Goal: Register for event/course

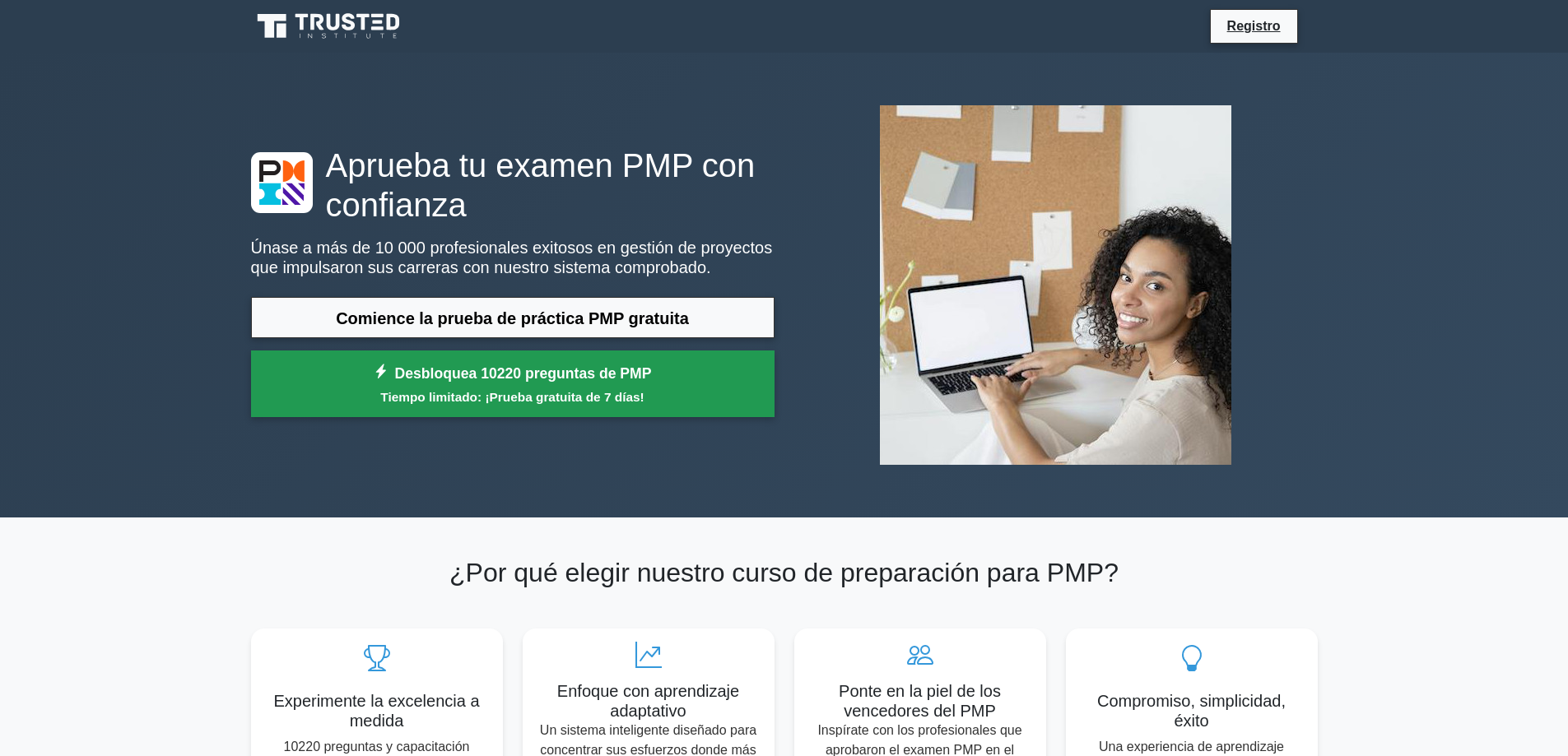
click at [673, 381] on link "Desbloquea 10220 preguntas de PMP Tiempo limitado: ¡Prueba gratuita de 7 [PERSO…" at bounding box center [512, 384] width 524 height 67
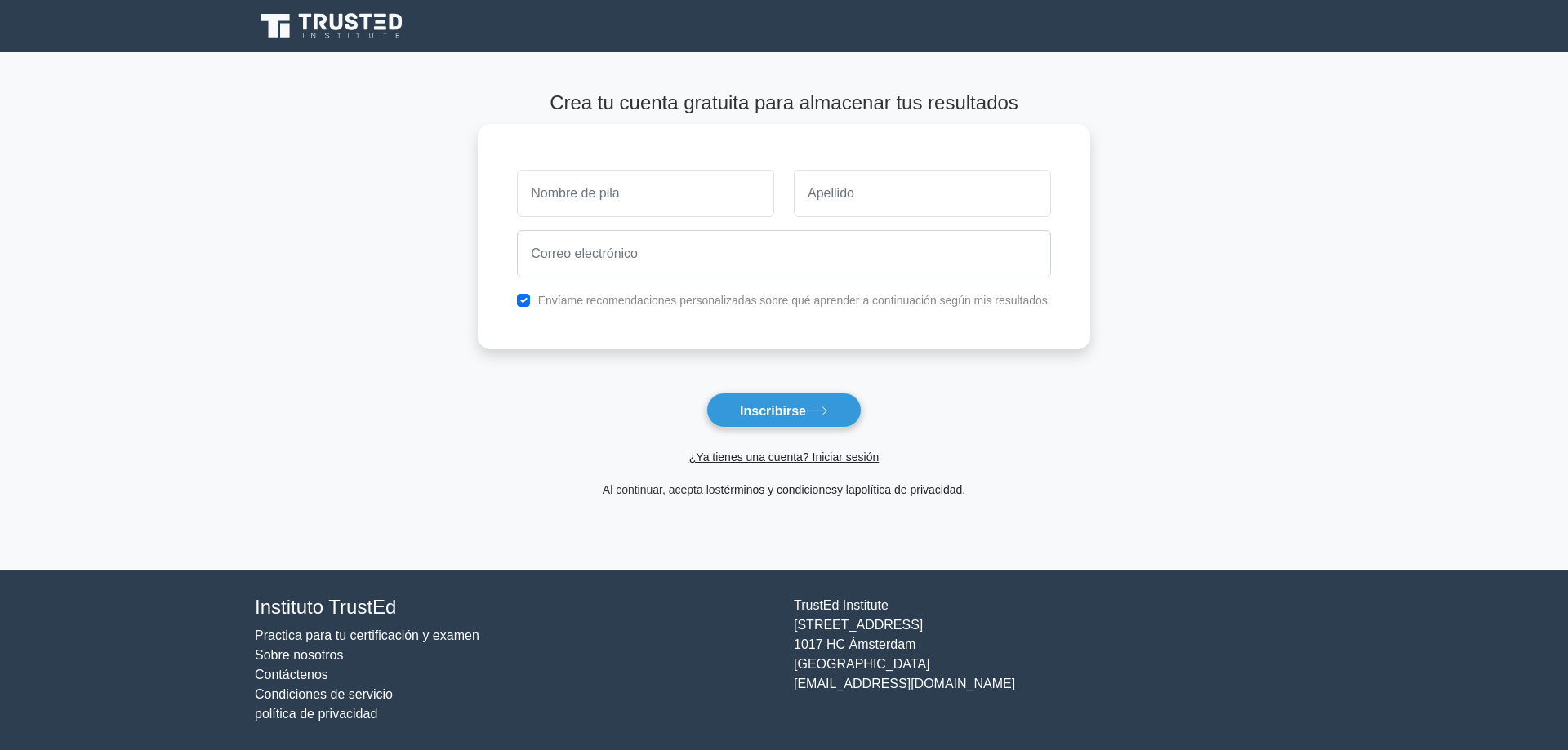
click at [576, 190] on input "text" at bounding box center [645, 192] width 258 height 47
type input "[PERSON_NAME]"
click at [835, 210] on input "text" at bounding box center [922, 192] width 258 height 47
type input "[PERSON_NAME]"
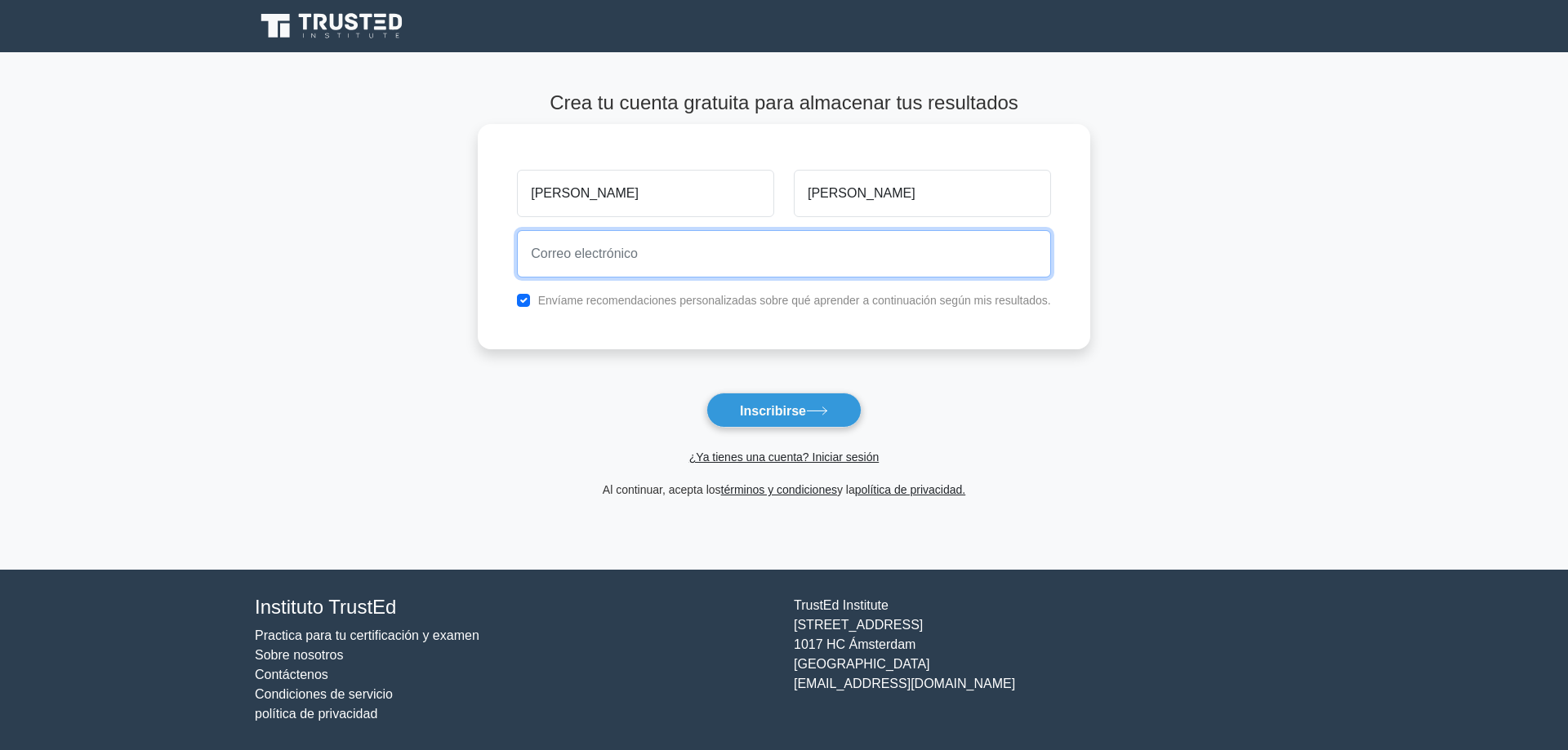
click at [608, 255] on input "email" at bounding box center [784, 254] width 534 height 47
type input "u"
drag, startPoint x: 616, startPoint y: 256, endPoint x: 758, endPoint y: 252, distance: 142.1
click at [758, 252] on input "961645i@ms.gmail.com" at bounding box center [784, 254] width 534 height 47
type input "961645i@ms.upla.edu.pe"
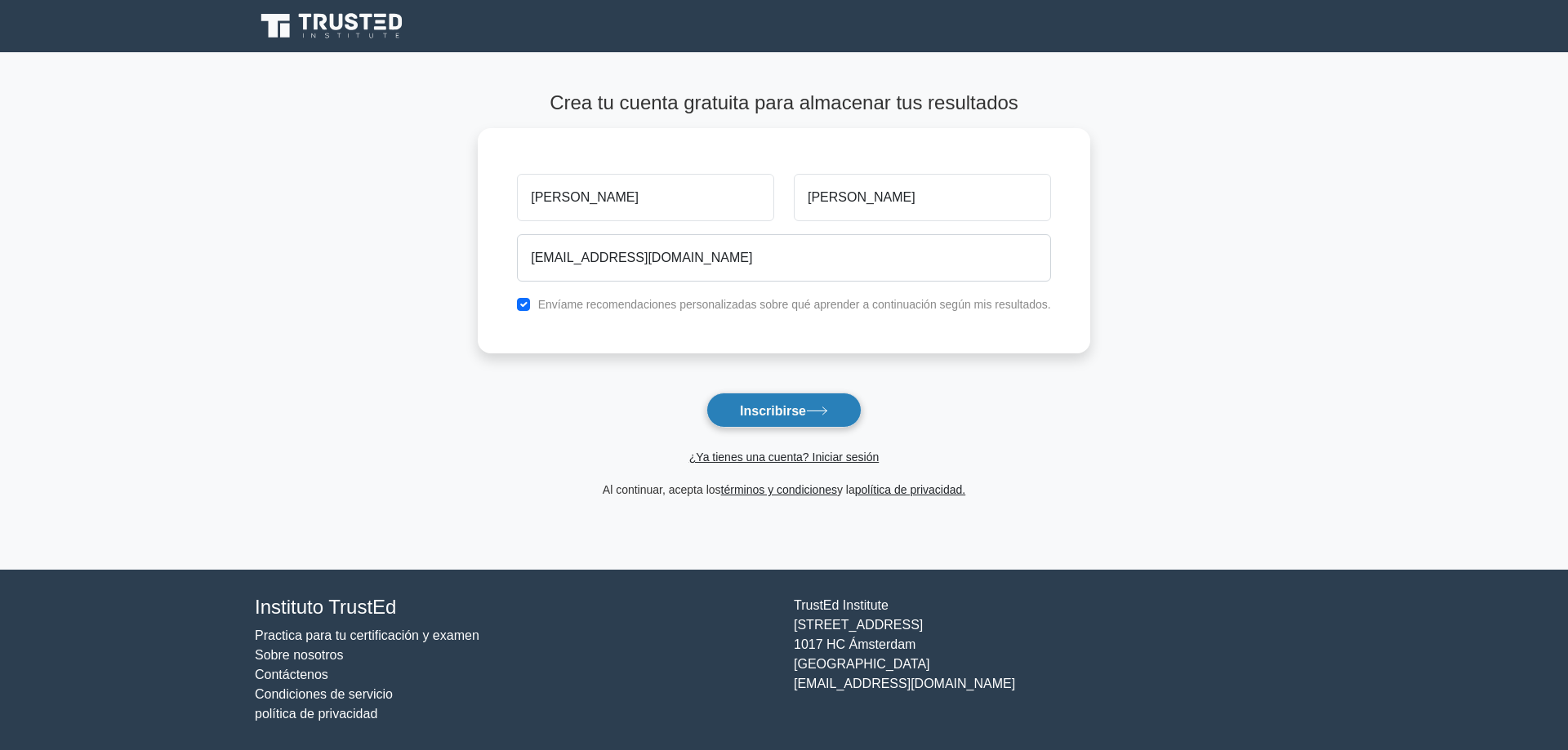
click at [758, 417] on font "Inscribirse" at bounding box center [773, 410] width 66 height 14
